Goal: Task Accomplishment & Management: Use online tool/utility

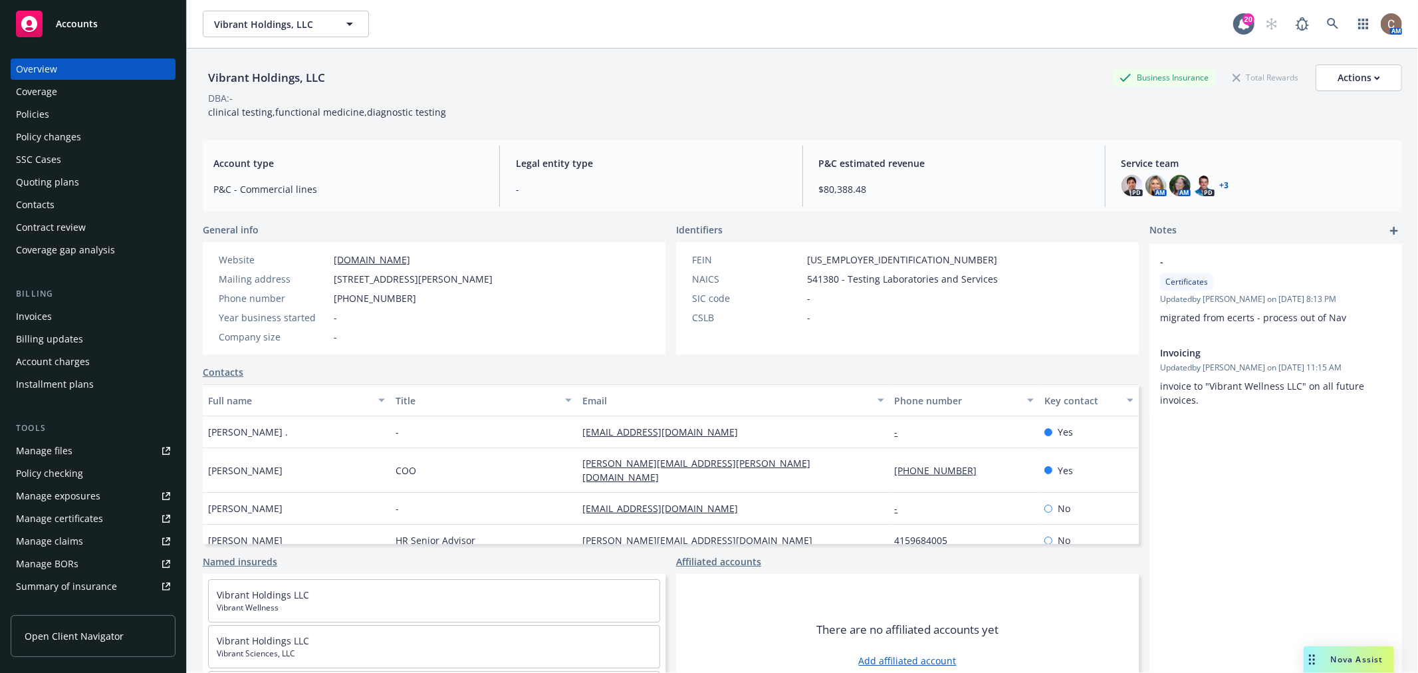
click at [88, 179] on div "Quoting plans" at bounding box center [93, 181] width 154 height 21
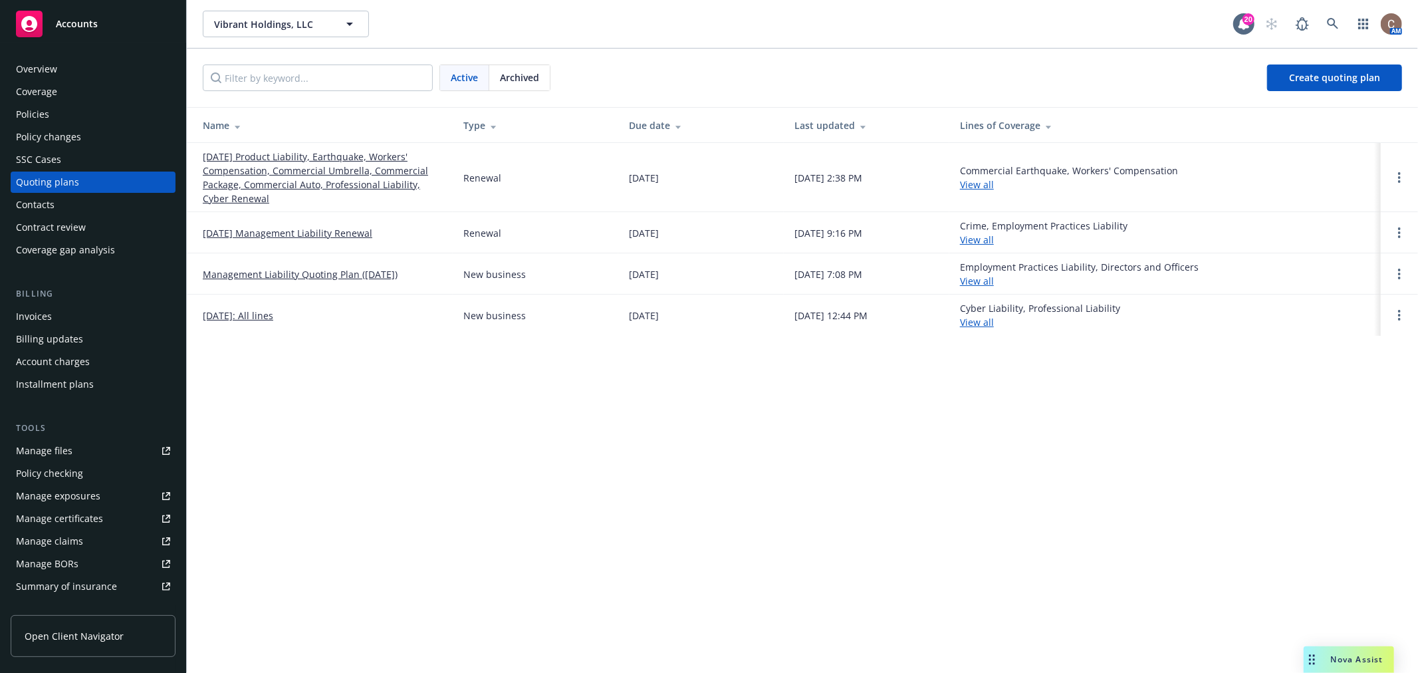
click at [329, 175] on link "[DATE] Product Liability, Earthquake, Workers' Compensation, Commercial Umbrell…" at bounding box center [322, 178] width 239 height 56
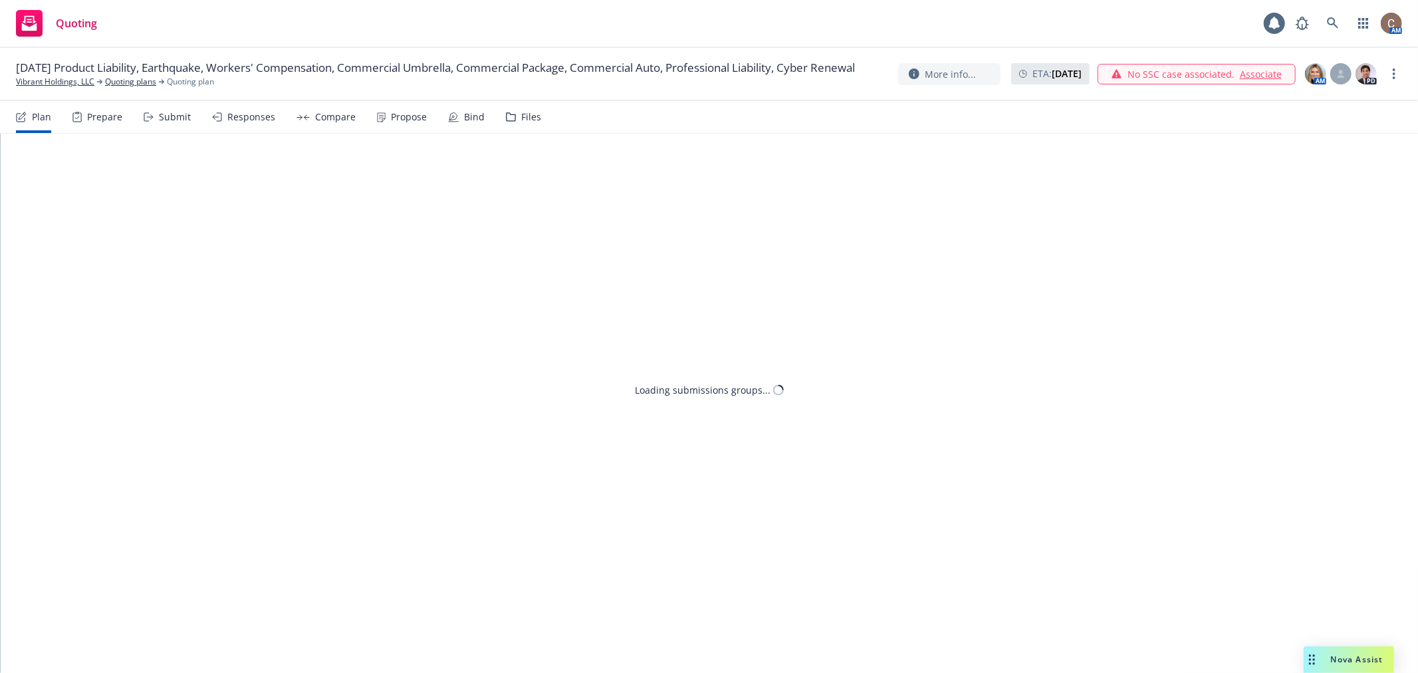
click at [235, 116] on div "Responses" at bounding box center [251, 117] width 48 height 11
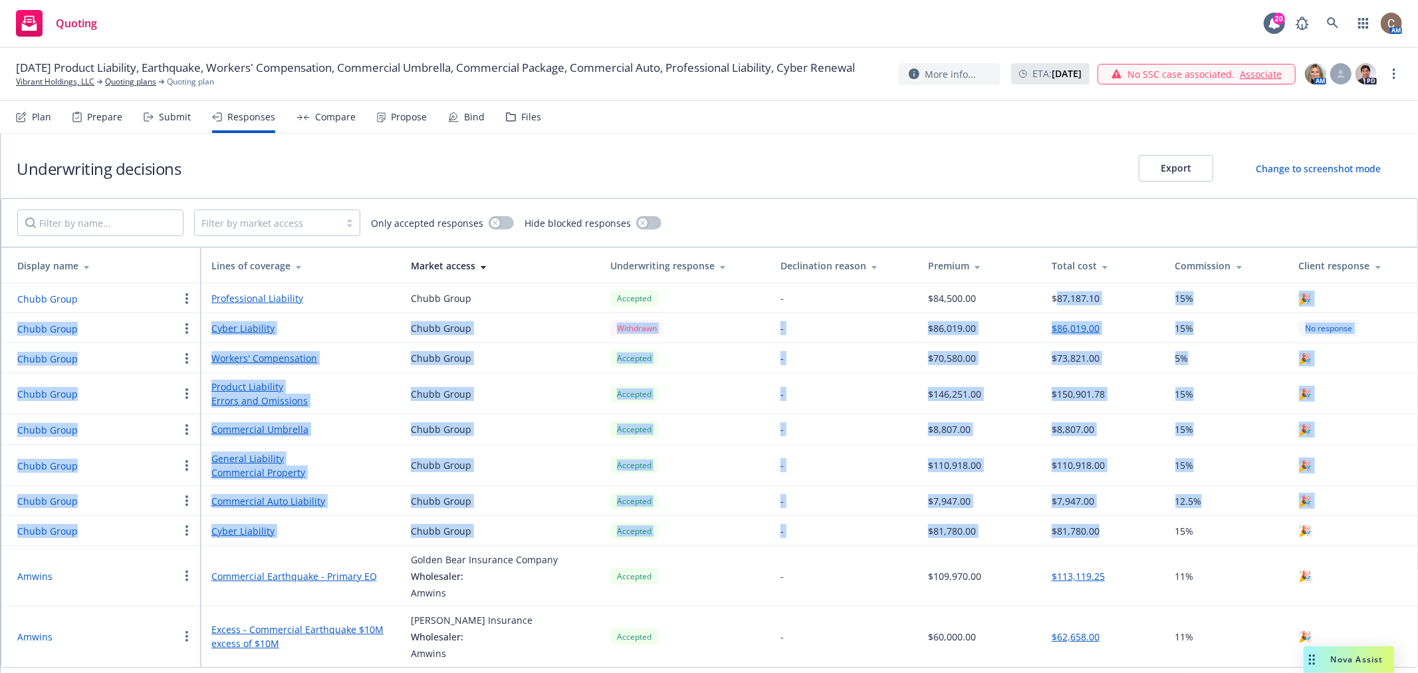
drag, startPoint x: 1105, startPoint y: 530, endPoint x: 1058, endPoint y: 302, distance: 232.8
click at [1058, 302] on tbody "Chubb Group Professional Liability Chubb Group Accepted - $84,500.00 $87,187.10…" at bounding box center [709, 475] width 1416 height 384
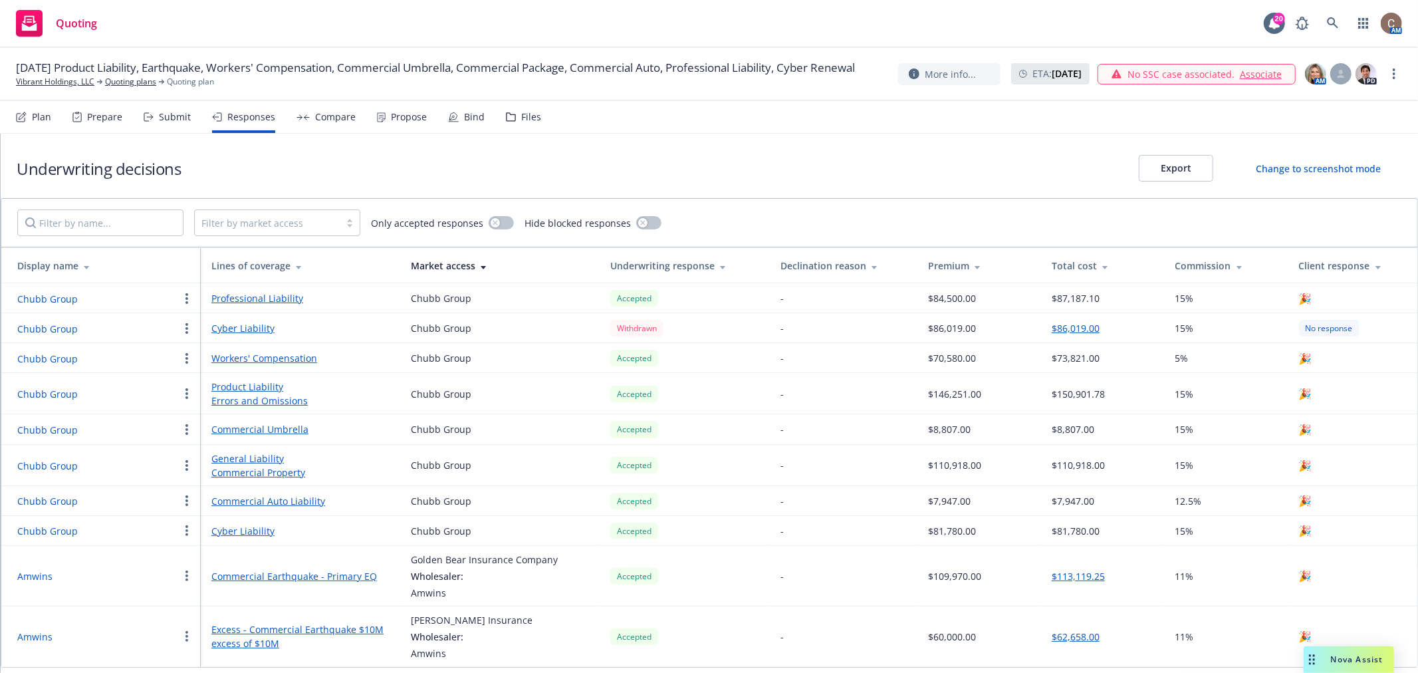
click at [1047, 300] on td "$87,187.10" at bounding box center [1103, 298] width 124 height 30
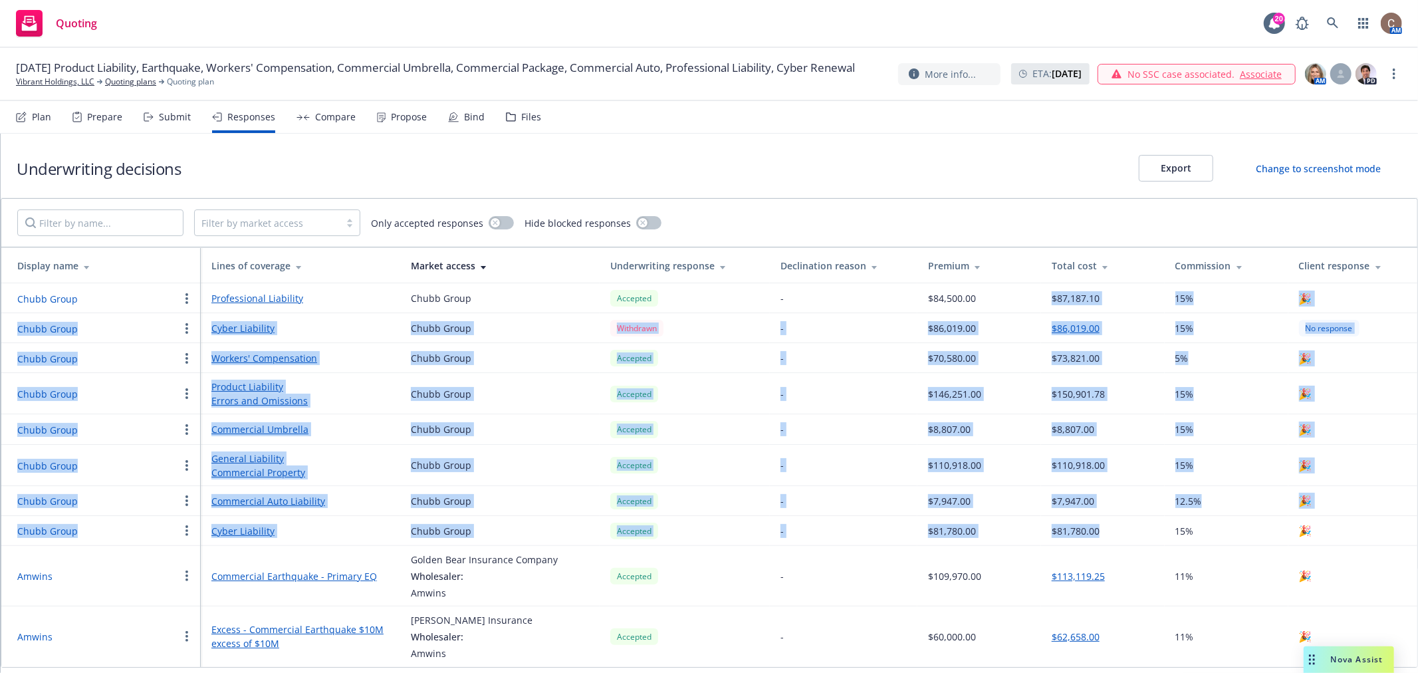
drag, startPoint x: 1047, startPoint y: 290, endPoint x: 1101, endPoint y: 532, distance: 248.5
click at [1101, 532] on tbody "Chubb Group Professional Liability Chubb Group Accepted - $84,500.00 $87,187.10…" at bounding box center [709, 475] width 1416 height 384
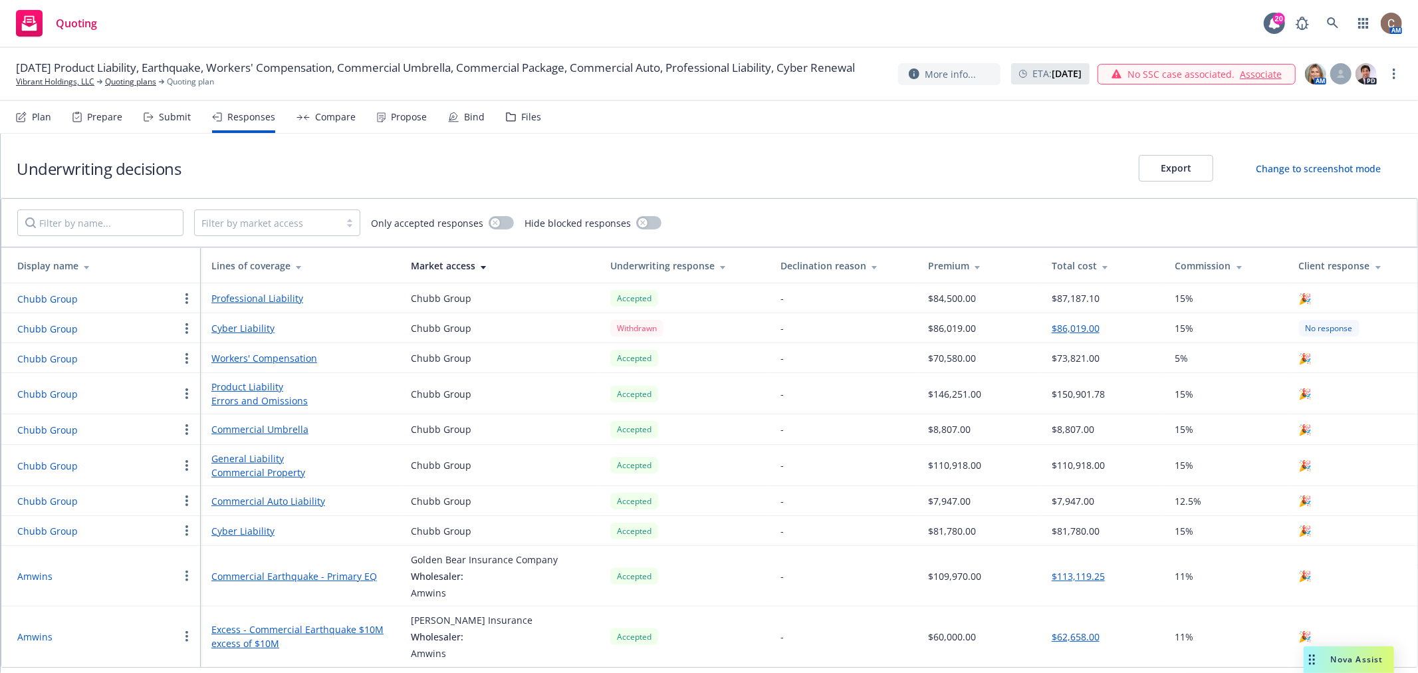
click at [896, 206] on div "Filter by market access Only accepted responses Hide blocked responses" at bounding box center [709, 223] width 1416 height 48
click at [796, 142] on div "Underwriting decisions Export Change to screenshot mode" at bounding box center [709, 166] width 1417 height 64
click at [815, 170] on div "Underwriting decisions Export Change to screenshot mode" at bounding box center [709, 166] width 1417 height 64
click at [413, 108] on div "Propose" at bounding box center [402, 117] width 50 height 32
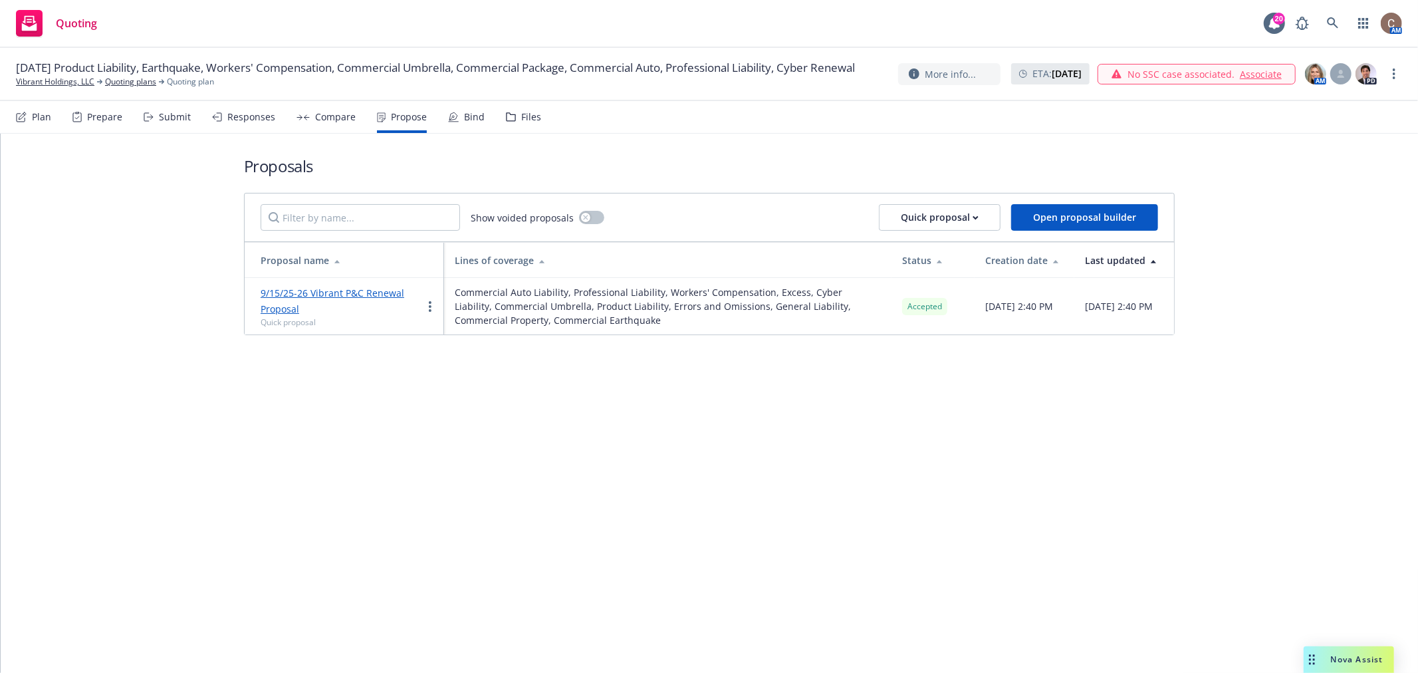
click at [450, 114] on icon at bounding box center [453, 117] width 11 height 11
